Goal: Task Accomplishment & Management: Complete application form

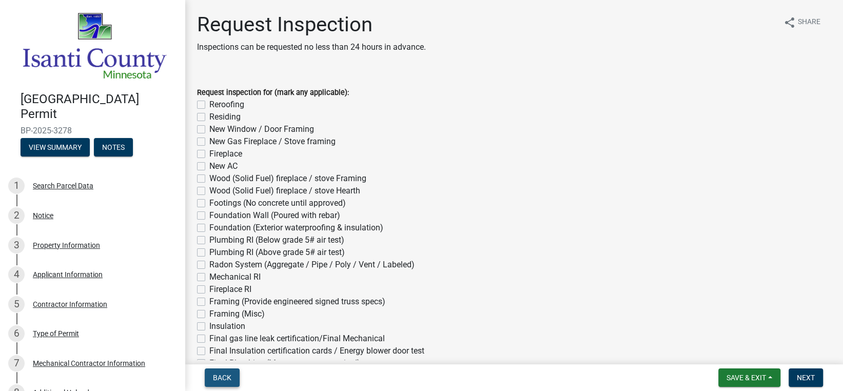
click at [221, 375] on span "Back" at bounding box center [222, 378] width 18 height 8
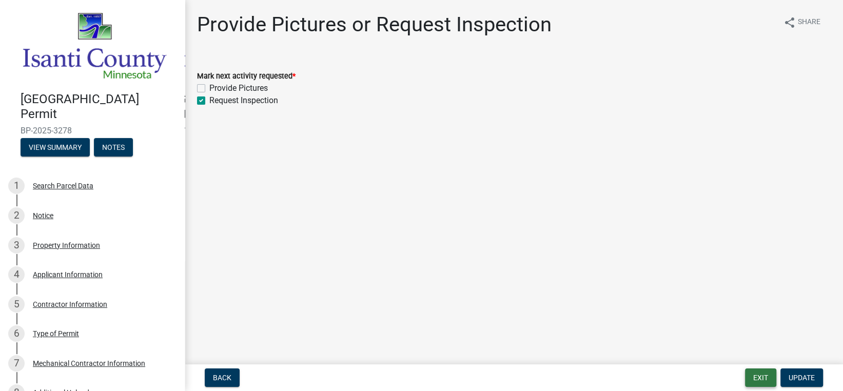
click at [768, 377] on button "Exit" at bounding box center [760, 378] width 31 height 18
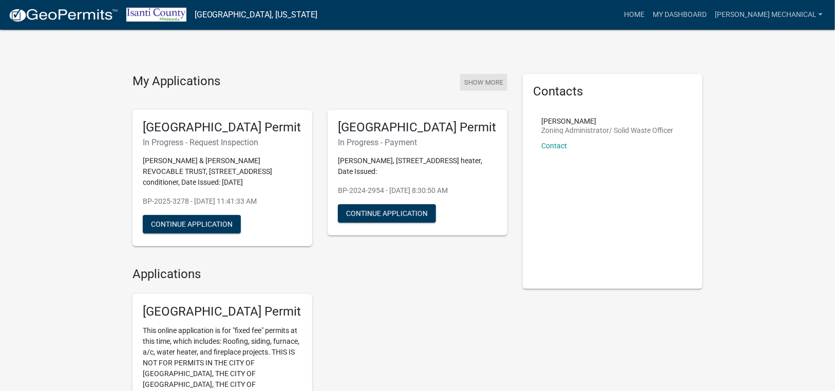
click at [477, 80] on button "Show More" at bounding box center [483, 82] width 47 height 17
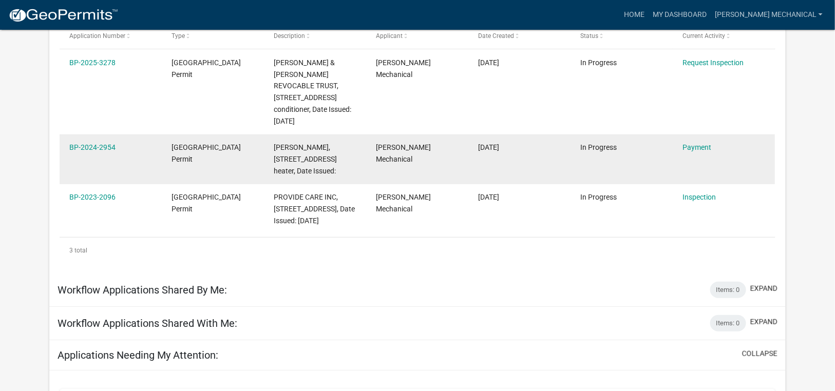
scroll to position [154, 0]
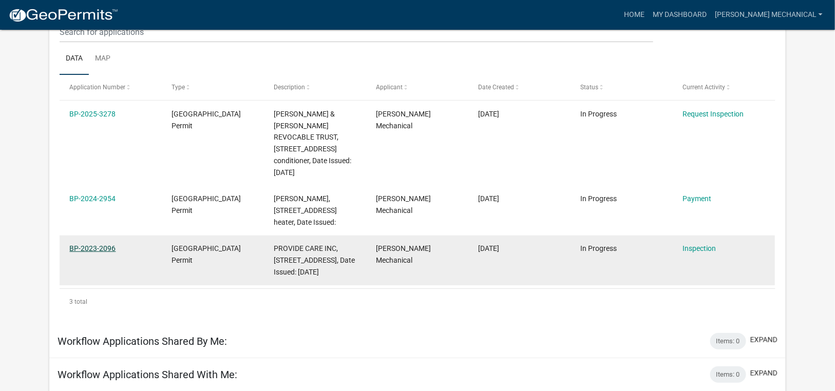
click at [91, 244] on link "BP-2023-2096" at bounding box center [92, 248] width 46 height 8
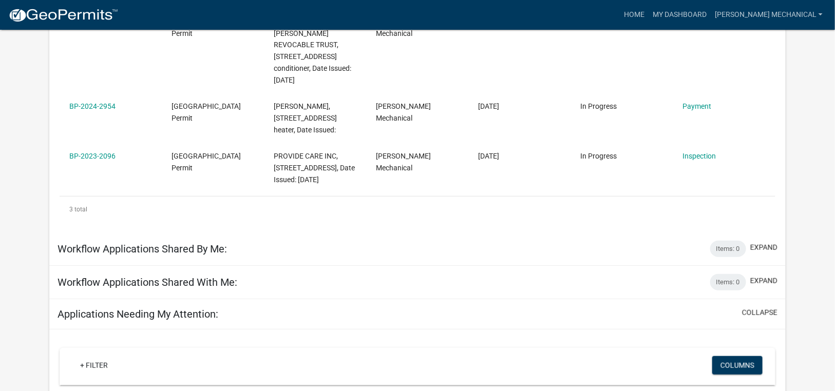
scroll to position [257, 0]
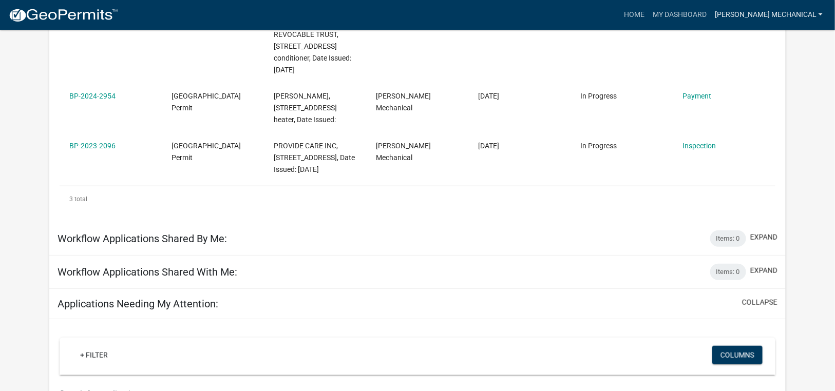
click at [758, 18] on link "[PERSON_NAME] Mechanical" at bounding box center [768, 15] width 116 height 20
click at [769, 48] on link "Account" at bounding box center [785, 42] width 82 height 25
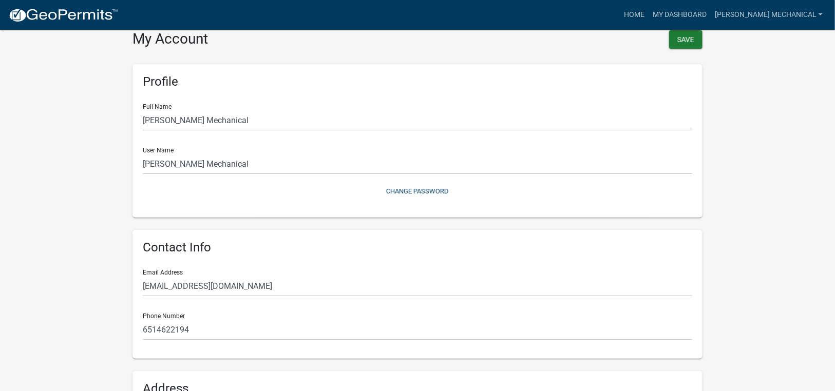
scroll to position [206, 0]
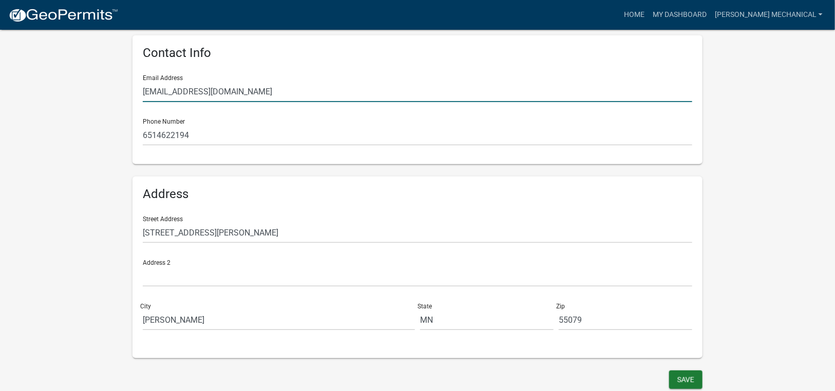
click at [225, 92] on input "[EMAIL_ADDRESS][DOMAIN_NAME]" at bounding box center [417, 91] width 549 height 21
click at [250, 89] on input "[EMAIL_ADDRESS][DOMAIN_NAME]" at bounding box center [417, 91] width 549 height 21
drag, startPoint x: 269, startPoint y: 91, endPoint x: 134, endPoint y: 90, distance: 134.5
click at [134, 90] on div "Contact Info Email Address [EMAIL_ADDRESS][DOMAIN_NAME] Phone Number [PHONE_NUM…" at bounding box center [417, 99] width 570 height 129
type input "[EMAIL_ADDRESS][DOMAIN_NAME]"
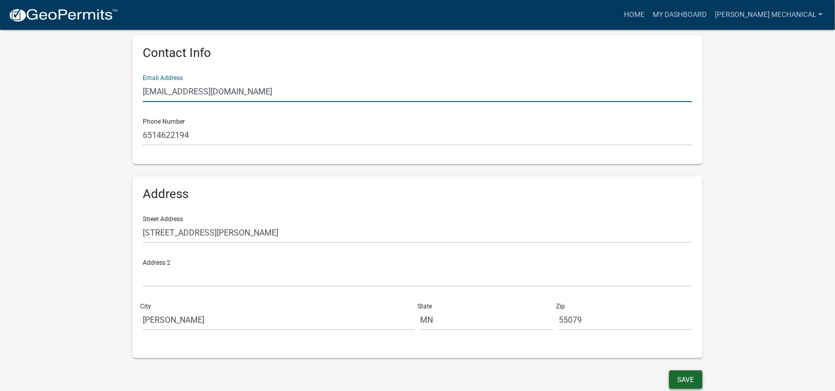
click at [693, 373] on button "Save" at bounding box center [685, 380] width 33 height 18
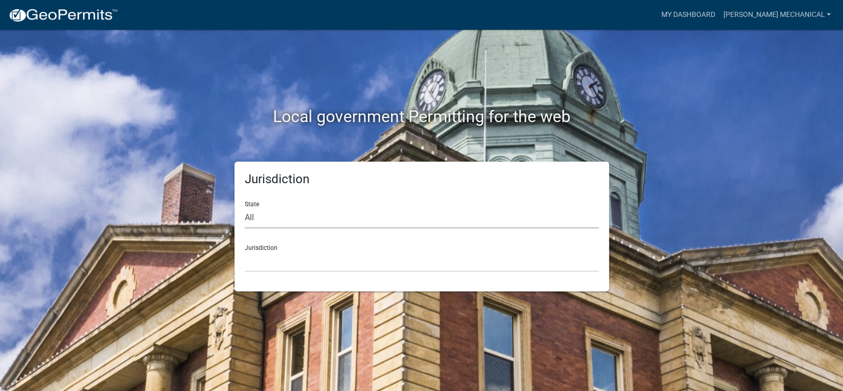
click at [404, 215] on select "All [US_STATE] [US_STATE] [US_STATE] [US_STATE] [US_STATE] [US_STATE] [US_STATE…" at bounding box center [422, 217] width 354 height 21
click at [203, 302] on div "Local government Permitting for the web Jurisdiction State All [US_STATE] [US_S…" at bounding box center [421, 195] width 843 height 391
click at [288, 272] on div "Jurisdiction State All [US_STATE] [US_STATE] [US_STATE] [US_STATE] [US_STATE] […" at bounding box center [422, 227] width 375 height 130
click at [289, 265] on select "[GEOGRAPHIC_DATA], [US_STATE] [GEOGRAPHIC_DATA], [US_STATE][PERSON_NAME][GEOGRA…" at bounding box center [422, 261] width 354 height 21
drag, startPoint x: 169, startPoint y: 225, endPoint x: 253, endPoint y: 206, distance: 86.3
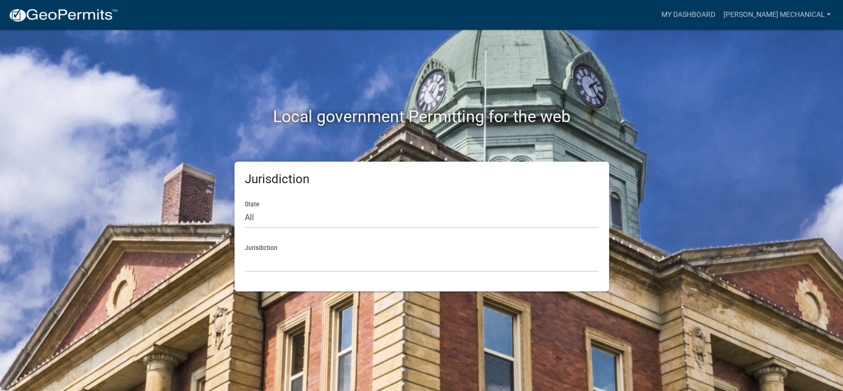
click at [169, 225] on div "Jurisdiction State All [US_STATE] [US_STATE] [US_STATE] [US_STATE] [US_STATE] […" at bounding box center [421, 227] width 585 height 130
click at [253, 207] on select "All [US_STATE] [US_STATE] [US_STATE] [US_STATE] [US_STATE] [US_STATE] [US_STATE…" at bounding box center [422, 217] width 354 height 21
select select "[US_STATE]"
click at [245, 207] on select "All [US_STATE] [US_STATE] [US_STATE] [US_STATE] [US_STATE] [US_STATE] [US_STATE…" at bounding box center [422, 217] width 354 height 21
click at [273, 255] on select "[GEOGRAPHIC_DATA], [US_STATE] [GEOGRAPHIC_DATA], [US_STATE] [GEOGRAPHIC_DATA], …" at bounding box center [422, 261] width 354 height 21
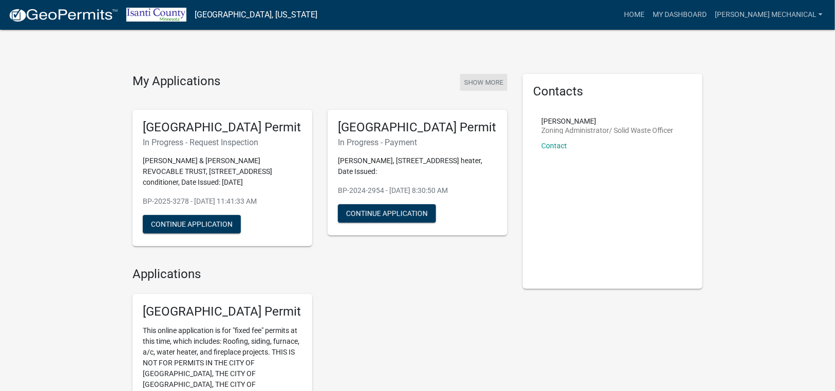
click at [480, 80] on button "Show More" at bounding box center [483, 82] width 47 height 17
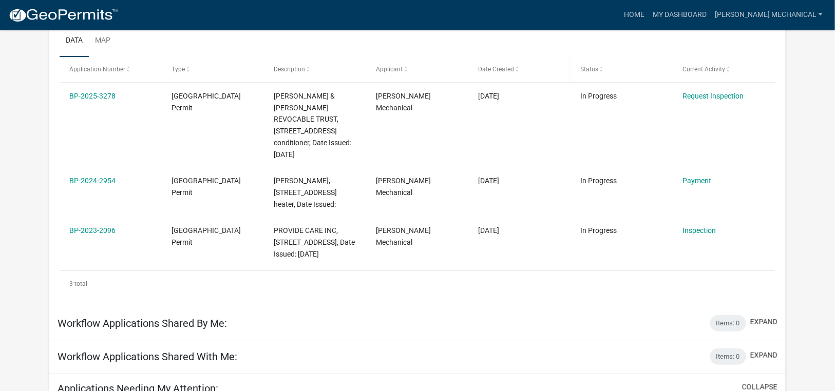
scroll to position [154, 0]
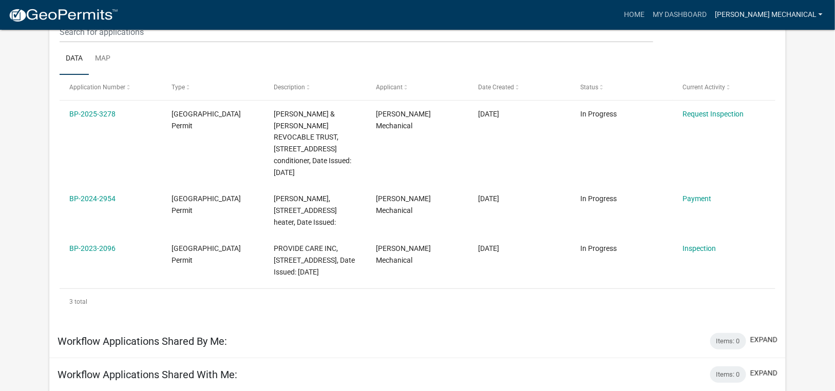
click at [796, 11] on link "[PERSON_NAME] Mechanical" at bounding box center [768, 15] width 116 height 20
click at [774, 44] on link "Account" at bounding box center [785, 42] width 82 height 25
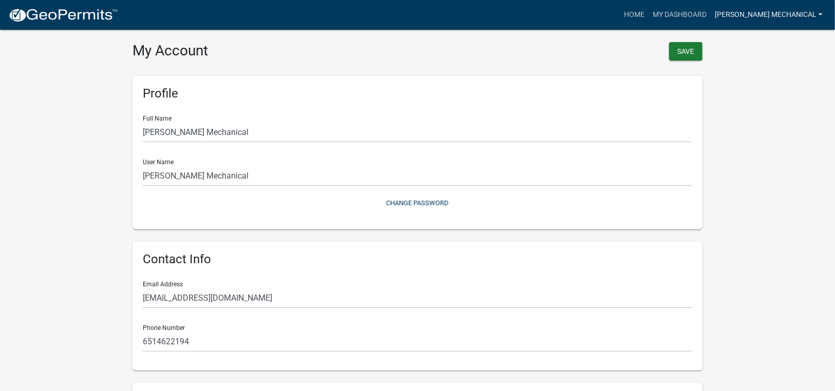
click at [797, 22] on link "[PERSON_NAME] Mechanical" at bounding box center [768, 15] width 116 height 20
click at [787, 68] on link "Logout" at bounding box center [785, 75] width 82 height 25
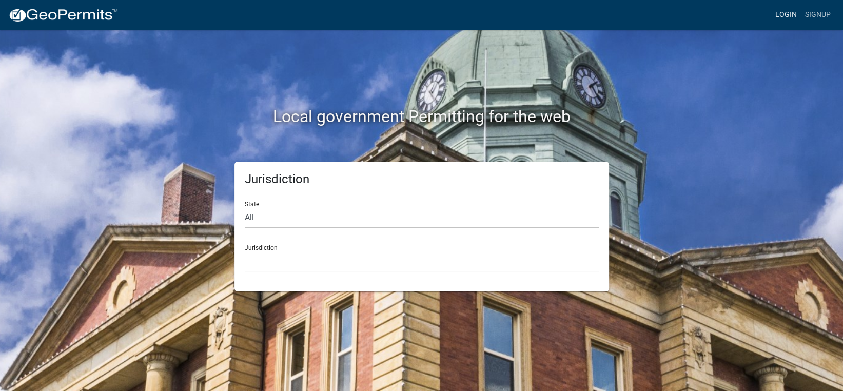
click at [798, 14] on link "Login" at bounding box center [786, 15] width 30 height 20
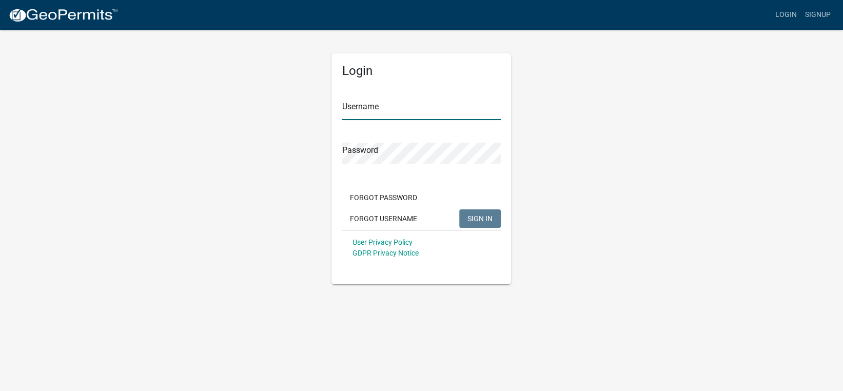
type input "[PERSON_NAME] Mechanical"
click at [403, 111] on input "[PERSON_NAME] Mechanical" at bounding box center [421, 109] width 159 height 21
drag, startPoint x: 424, startPoint y: 104, endPoint x: 297, endPoint y: 110, distance: 127.4
click at [297, 110] on div "Login Username [PERSON_NAME] Mechanical Password Forgot Password Forgot Usernam…" at bounding box center [421, 157] width 585 height 256
drag, startPoint x: 305, startPoint y: 130, endPoint x: 335, endPoint y: 138, distance: 30.3
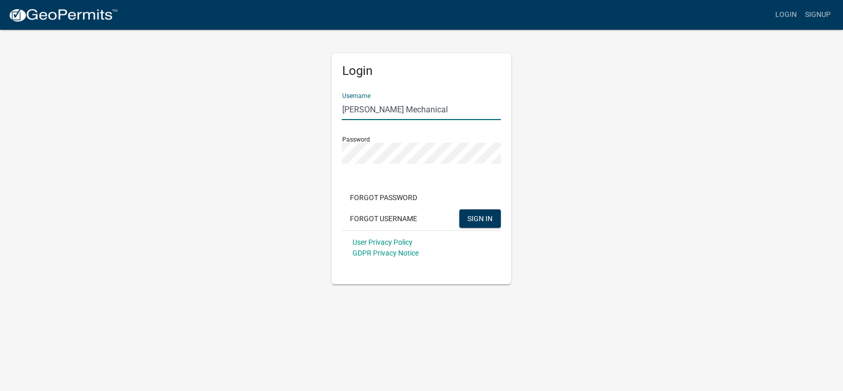
click at [305, 130] on div "Login Username [PERSON_NAME] Mechanical Password Forgot Password Forgot Usernam…" at bounding box center [421, 157] width 585 height 256
click at [322, 180] on div "Login Username [PERSON_NAME] Mechanical Password Forgot Password Forgot Usernam…" at bounding box center [421, 157] width 585 height 256
click at [489, 215] on span "SIGN IN" at bounding box center [480, 218] width 25 height 8
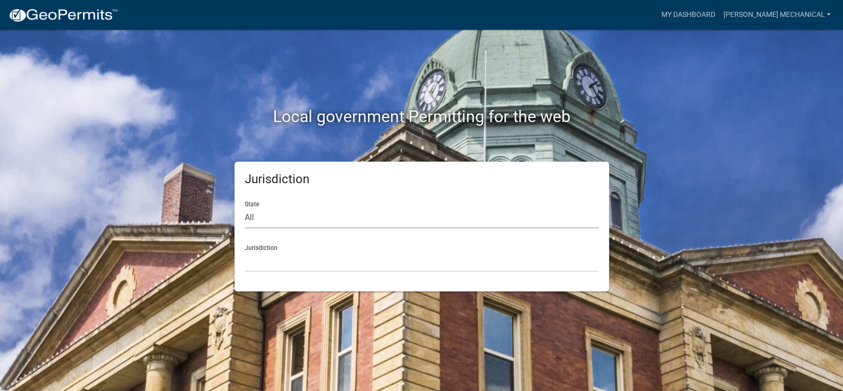
click at [338, 220] on select "All [US_STATE] [US_STATE] [US_STATE] [US_STATE] [US_STATE] [US_STATE] [US_STATE…" at bounding box center [422, 217] width 354 height 21
select select "[US_STATE]"
click at [245, 207] on select "All [US_STATE] [US_STATE] [US_STATE] [US_STATE] [US_STATE] [US_STATE] [US_STATE…" at bounding box center [422, 217] width 354 height 21
click at [284, 263] on select "[GEOGRAPHIC_DATA], [US_STATE] [GEOGRAPHIC_DATA], [US_STATE] [GEOGRAPHIC_DATA], …" at bounding box center [422, 261] width 354 height 21
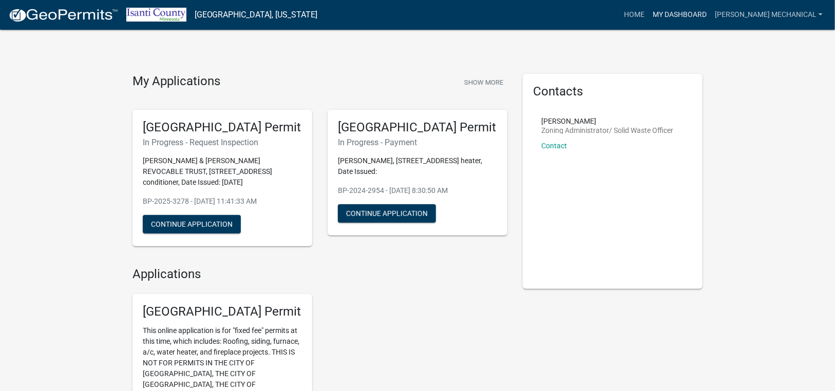
click at [693, 14] on link "My Dashboard" at bounding box center [679, 15] width 62 height 20
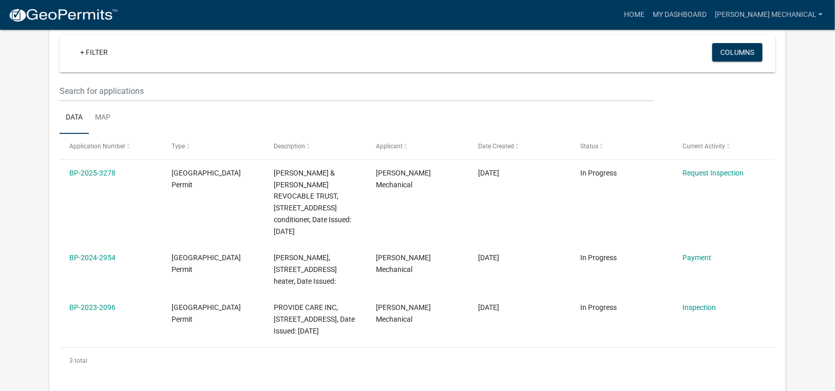
scroll to position [103, 0]
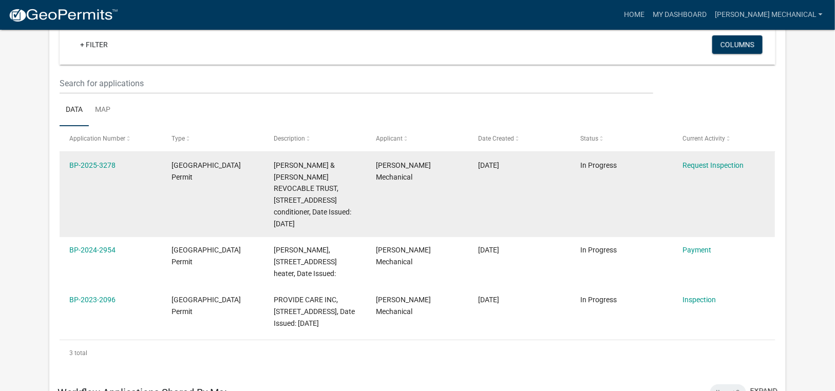
drag, startPoint x: 273, startPoint y: 164, endPoint x: 336, endPoint y: 219, distance: 83.3
click at [336, 219] on datatable-body-cell "[PERSON_NAME] & [PERSON_NAME] REVOCABLE TRUST, [STREET_ADDRESS] conditioner, Da…" at bounding box center [315, 194] width 102 height 85
click at [346, 209] on div "[PERSON_NAME] & [PERSON_NAME] REVOCABLE TRUST, [STREET_ADDRESS] conditioner, Da…" at bounding box center [315, 195] width 83 height 70
drag, startPoint x: 274, startPoint y: 166, endPoint x: 339, endPoint y: 212, distance: 79.6
click at [339, 212] on div "[PERSON_NAME] & [PERSON_NAME] REVOCABLE TRUST, [STREET_ADDRESS] conditioner, Da…" at bounding box center [315, 195] width 83 height 70
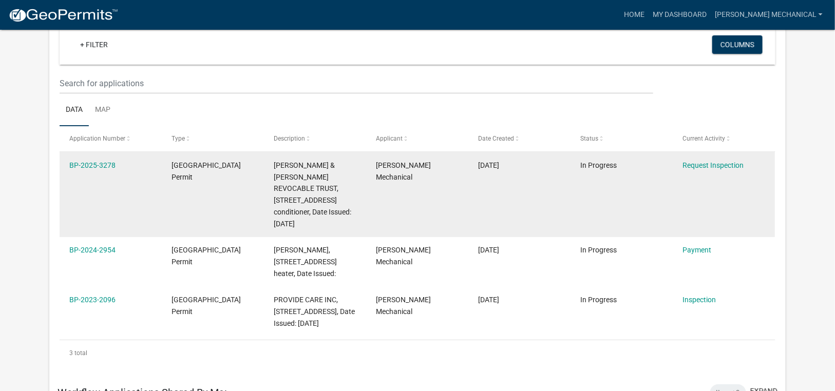
click at [357, 215] on datatable-body-cell "[PERSON_NAME] & [PERSON_NAME] REVOCABLE TRUST, [STREET_ADDRESS] conditioner, Da…" at bounding box center [315, 194] width 102 height 85
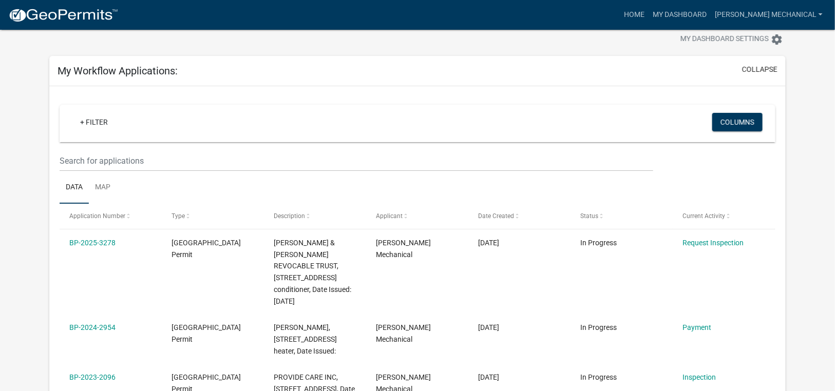
scroll to position [0, 0]
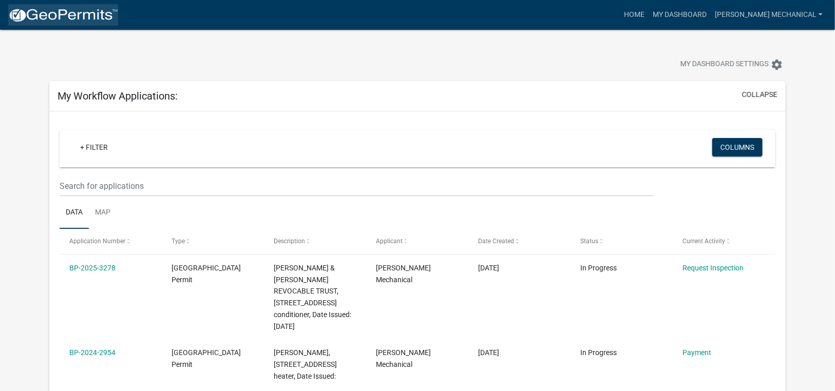
click at [72, 22] on img at bounding box center [63, 15] width 110 height 15
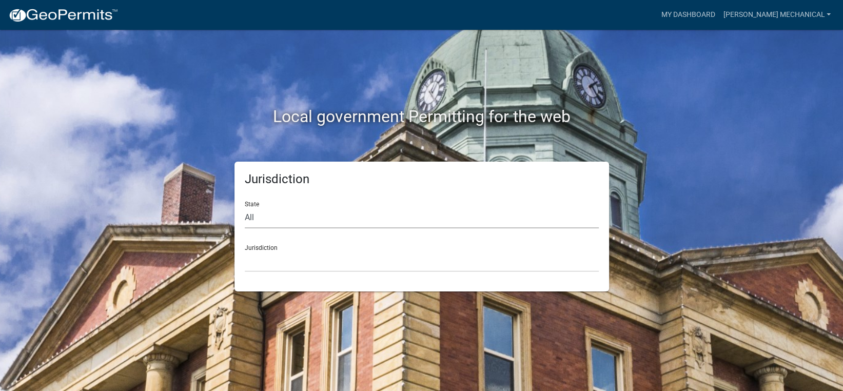
click at [269, 216] on select "All [US_STATE] [US_STATE] [US_STATE] [US_STATE] [US_STATE] [US_STATE] [US_STATE…" at bounding box center [422, 217] width 354 height 21
select select "[US_STATE]"
click at [245, 207] on select "All [US_STATE] [US_STATE] [US_STATE] [US_STATE] [US_STATE] [US_STATE] [US_STATE…" at bounding box center [422, 217] width 354 height 21
click at [281, 261] on select "[GEOGRAPHIC_DATA], [US_STATE] [GEOGRAPHIC_DATA], [US_STATE] [GEOGRAPHIC_DATA], …" at bounding box center [422, 261] width 354 height 21
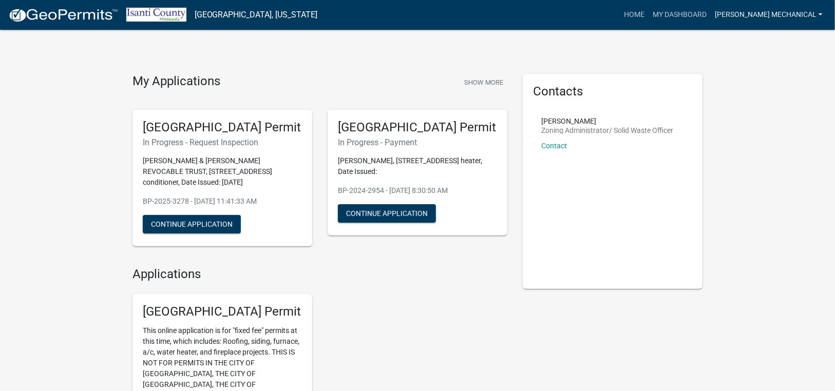
click at [801, 15] on link "[PERSON_NAME] Mechanical" at bounding box center [768, 15] width 116 height 20
click at [648, 10] on link "Home" at bounding box center [634, 15] width 29 height 20
click at [482, 82] on button "Show More" at bounding box center [483, 82] width 47 height 17
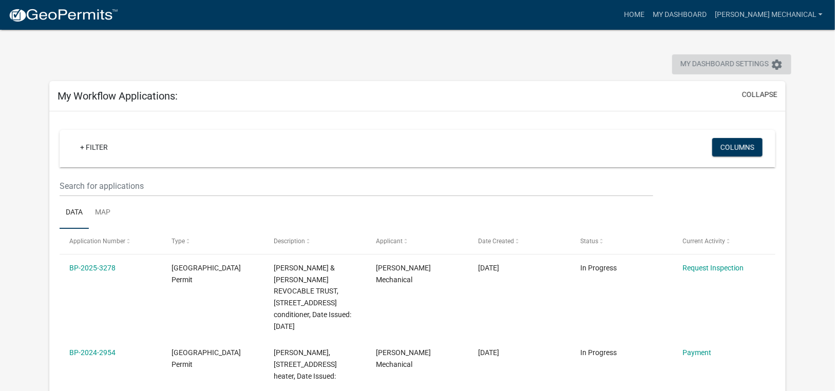
click at [777, 73] on button "My Dashboard Settings settings" at bounding box center [731, 64] width 119 height 20
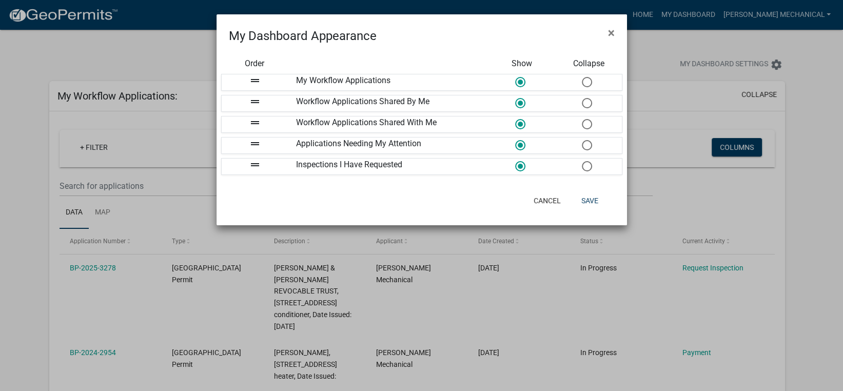
click at [779, 68] on ngb-modal-window "My Dashboard Appearance × Order Show Collapse drag_handle My Workflow Applicati…" at bounding box center [421, 195] width 843 height 391
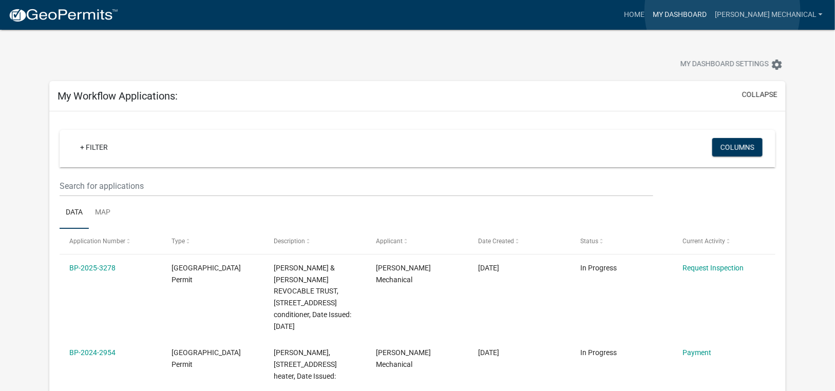
click at [710, 11] on link "My Dashboard" at bounding box center [679, 15] width 62 height 20
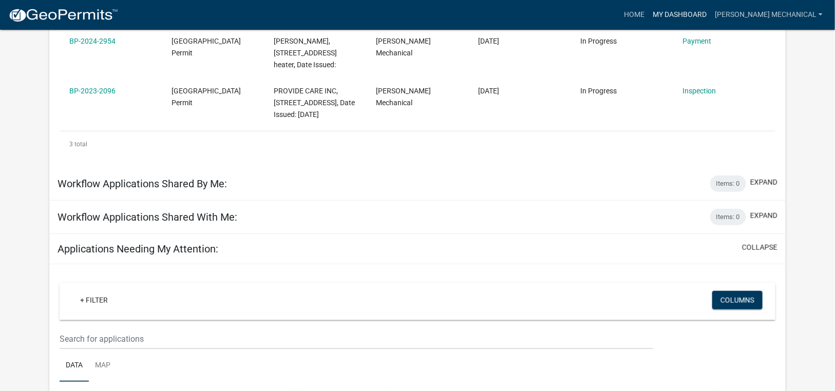
scroll to position [163, 0]
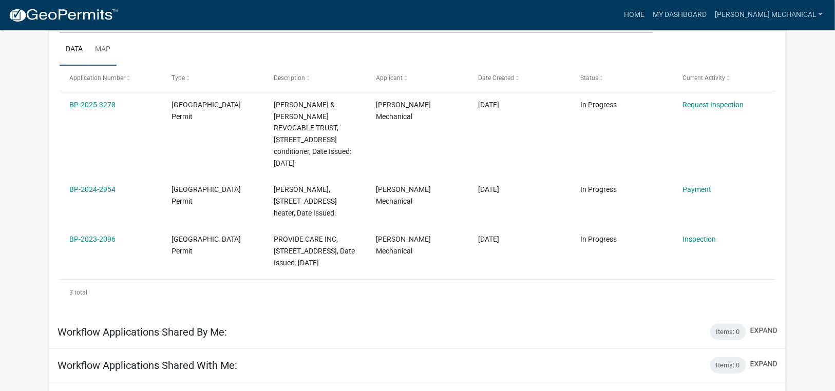
click at [103, 42] on link "Map" at bounding box center [103, 49] width 28 height 33
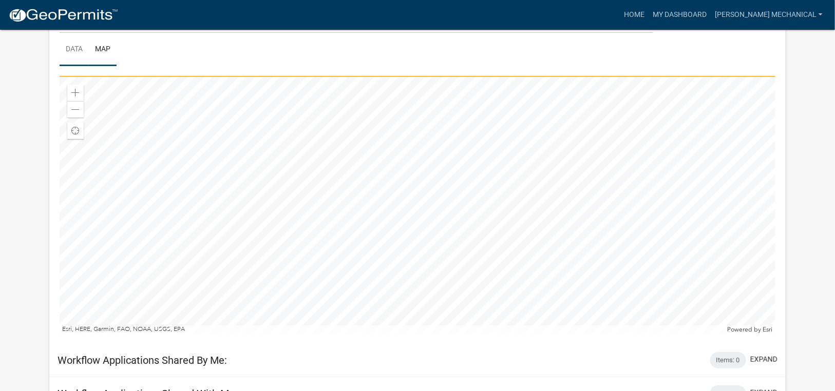
click at [80, 48] on link "Data" at bounding box center [74, 49] width 29 height 33
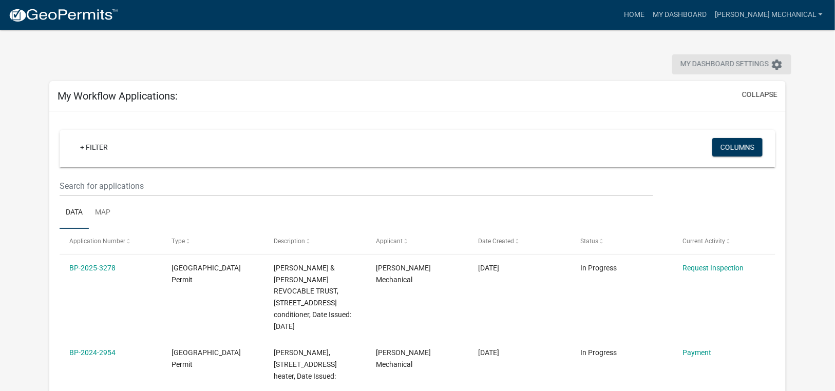
click at [724, 67] on span "My Dashboard Settings" at bounding box center [724, 65] width 88 height 12
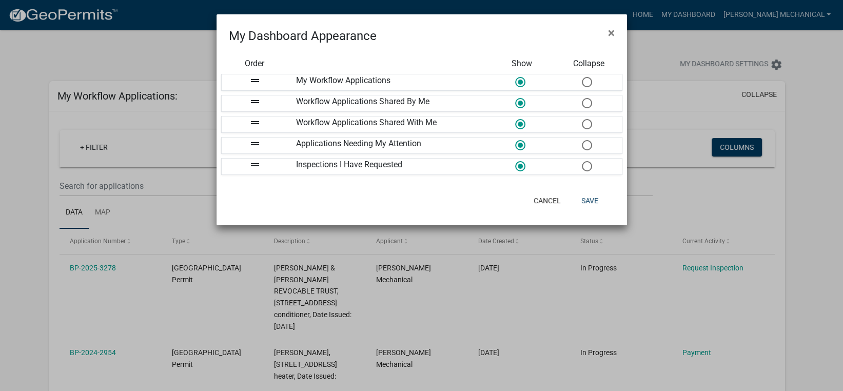
click at [141, 29] on ngb-modal-window "My Dashboard Appearance × Order Show Collapse drag_handle My Workflow Applicati…" at bounding box center [421, 195] width 843 height 391
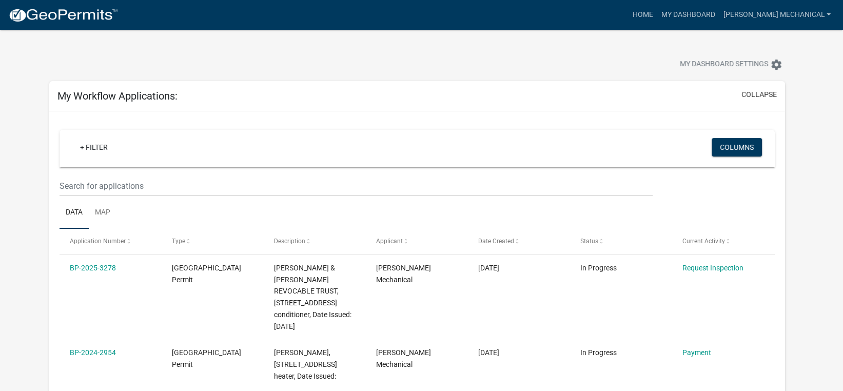
click at [68, 4] on ngb-modal-window "My Dashboard Appearance × Order Show Collapse Cancel Save" at bounding box center [421, 195] width 843 height 391
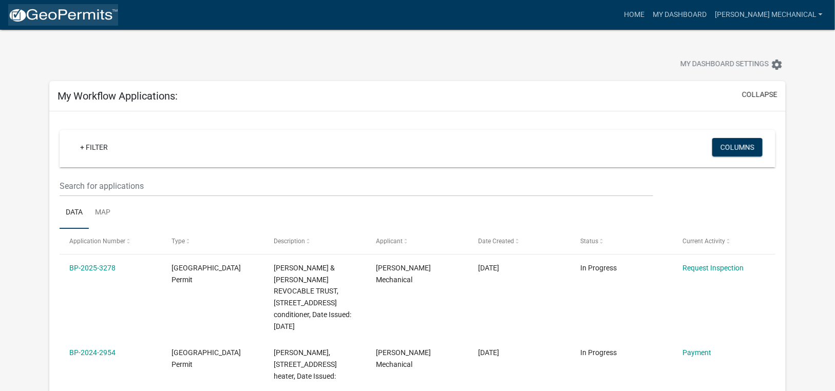
click at [79, 18] on img at bounding box center [63, 15] width 110 height 15
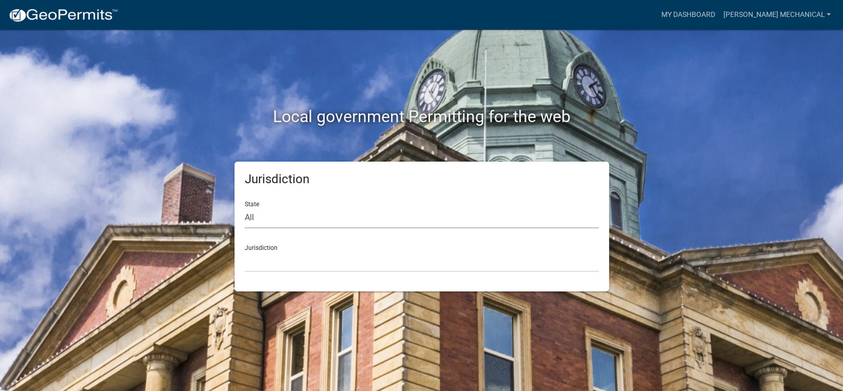
click at [292, 208] on select "All [US_STATE] [US_STATE] [US_STATE] [US_STATE] [US_STATE] [US_STATE] [US_STATE…" at bounding box center [422, 217] width 354 height 21
click at [245, 207] on select "All [US_STATE] [US_STATE] [US_STATE] [US_STATE] [US_STATE] [US_STATE] [US_STATE…" at bounding box center [422, 217] width 354 height 21
click at [287, 226] on select "All [US_STATE] [US_STATE] [US_STATE] [US_STATE] [US_STATE] [US_STATE] [US_STATE…" at bounding box center [422, 217] width 354 height 21
select select "[US_STATE]"
click at [245, 207] on select "All [US_STATE] [US_STATE] [US_STATE] [US_STATE] [US_STATE] [US_STATE] [US_STATE…" at bounding box center [422, 217] width 354 height 21
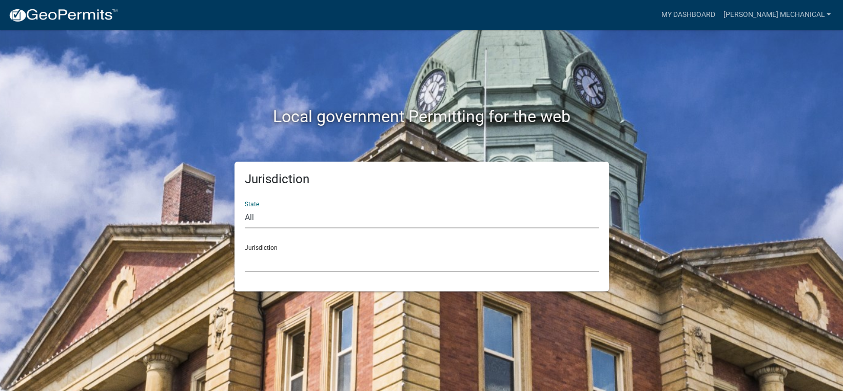
click at [276, 255] on select "[GEOGRAPHIC_DATA], [US_STATE] [GEOGRAPHIC_DATA], [US_STATE] [GEOGRAPHIC_DATA], …" at bounding box center [422, 261] width 354 height 21
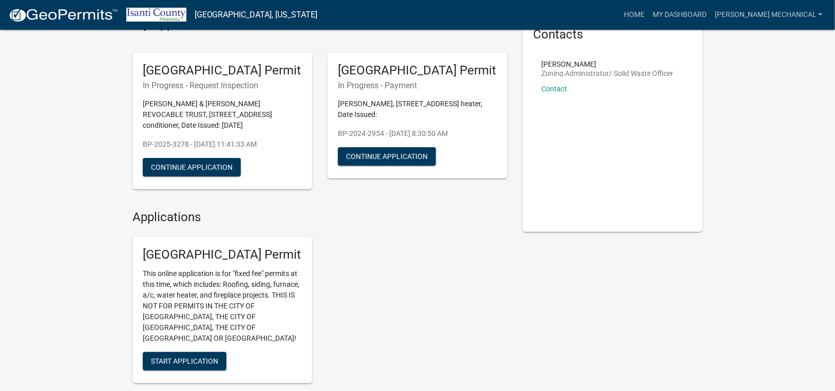
scroll to position [75, 0]
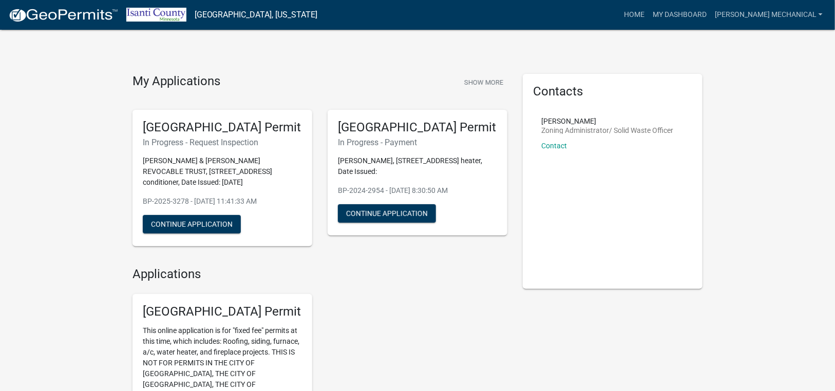
scroll to position [178, 0]
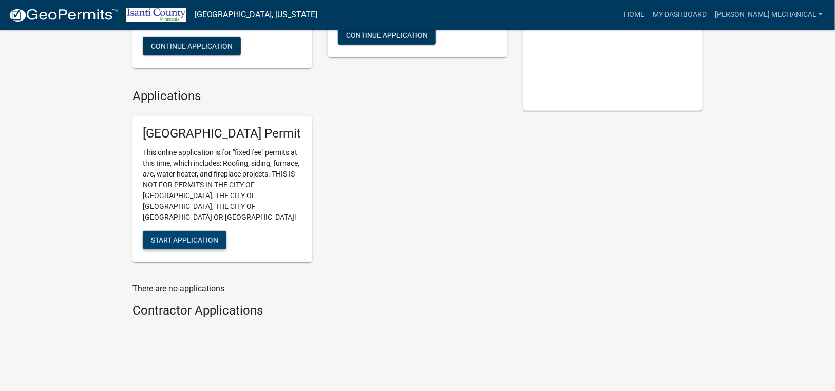
click at [208, 236] on span "Start Application" at bounding box center [184, 240] width 67 height 8
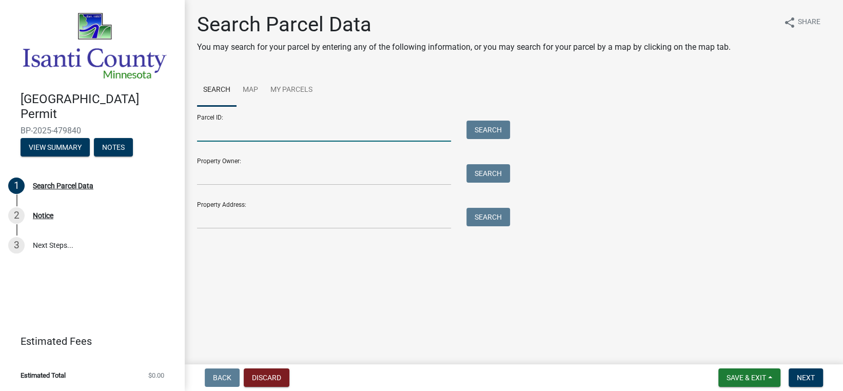
click at [225, 137] on input "Parcel ID:" at bounding box center [324, 131] width 254 height 21
drag, startPoint x: 223, startPoint y: 171, endPoint x: 221, endPoint y: 194, distance: 22.6
click at [223, 171] on input "Property Owner:" at bounding box center [324, 174] width 254 height 21
click at [220, 214] on input "Property Address:" at bounding box center [324, 218] width 254 height 21
click at [232, 246] on main "Search Parcel Data You may search for your parcel by entering any of the follow…" at bounding box center [514, 180] width 659 height 360
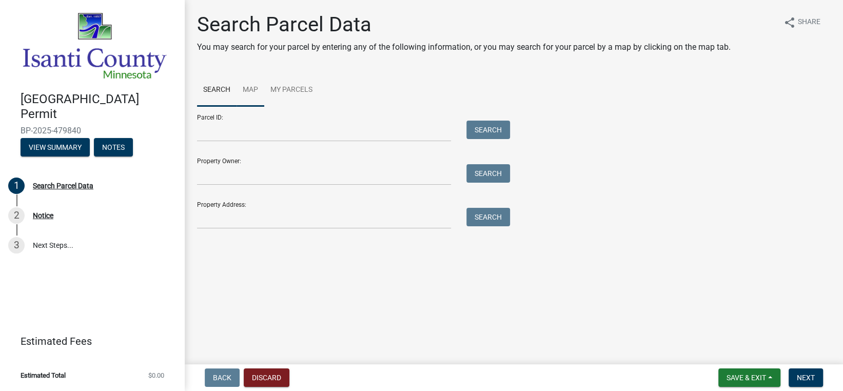
click at [249, 91] on link "Map" at bounding box center [251, 90] width 28 height 33
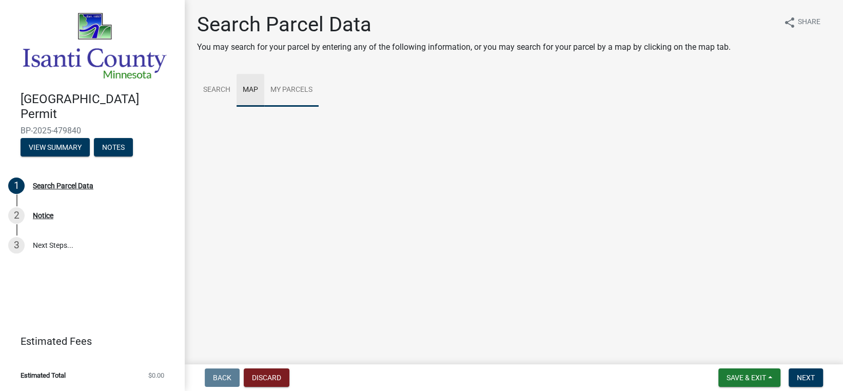
click at [296, 91] on link "My Parcels" at bounding box center [291, 90] width 54 height 33
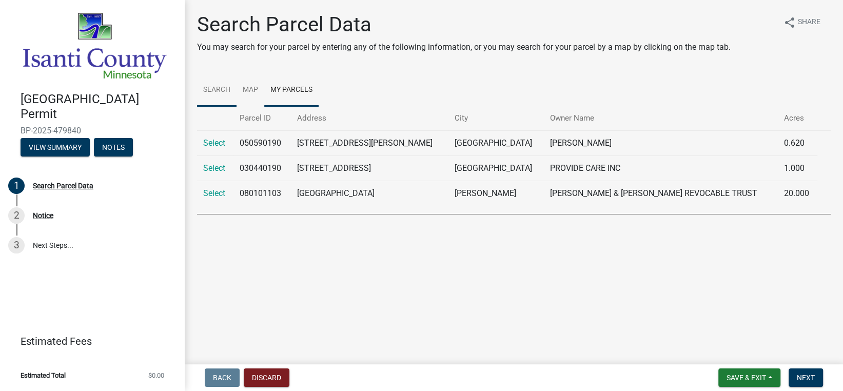
click at [211, 91] on link "Search" at bounding box center [217, 90] width 40 height 33
